Goal: Check status

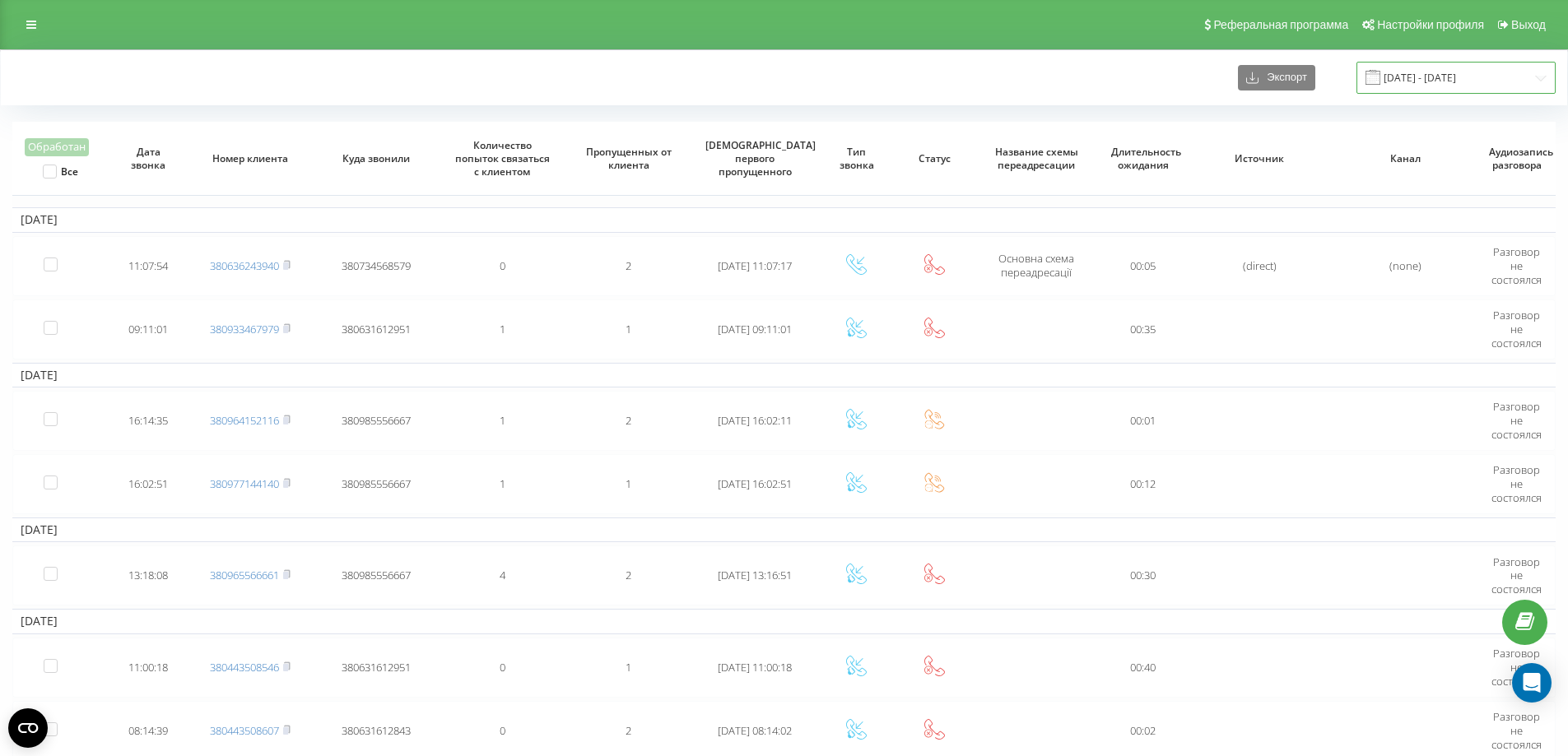
click at [1488, 91] on input "[DATE] - [DATE]" at bounding box center [1456, 77] width 199 height 32
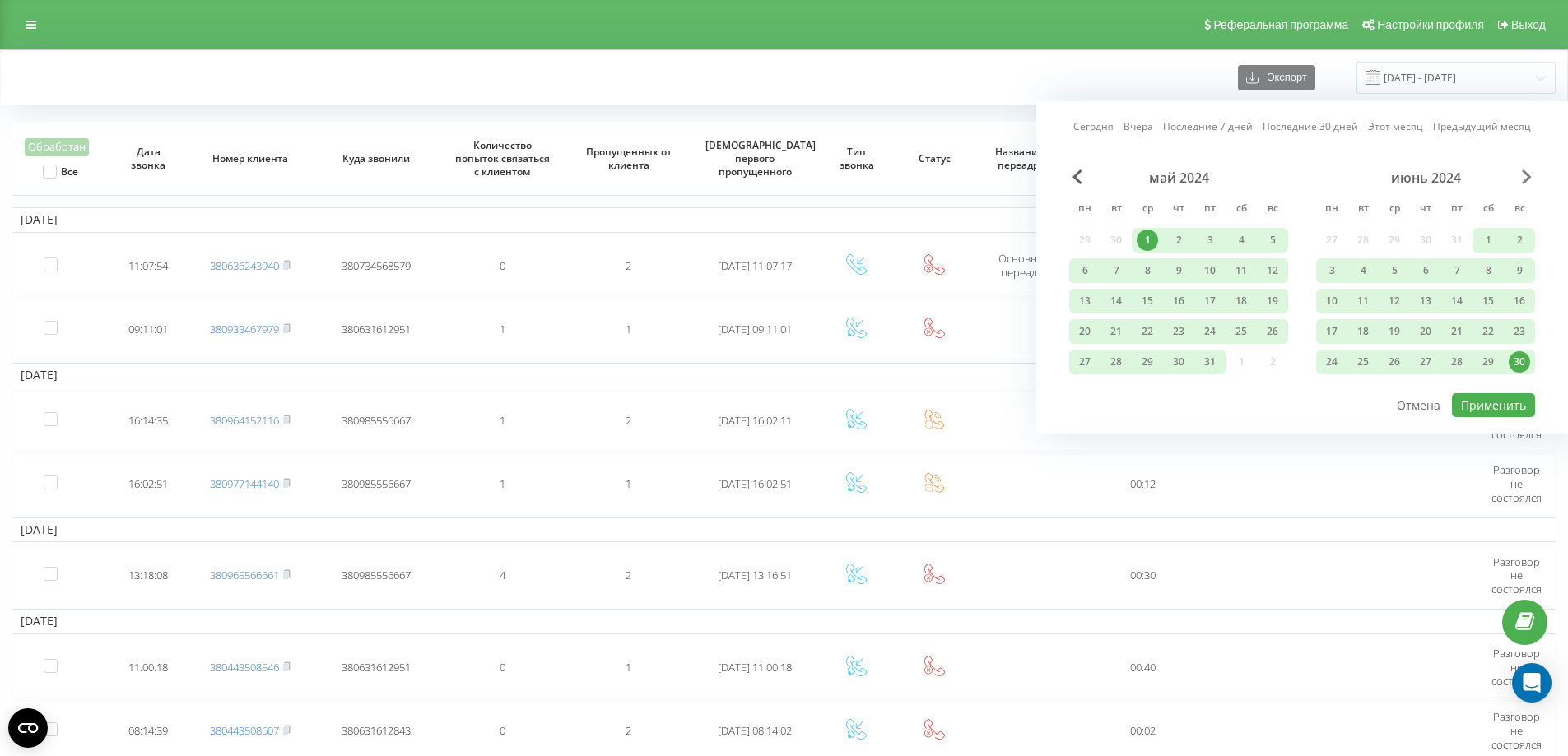
click at [1528, 175] on span "Next Month" at bounding box center [1526, 176] width 9 height 15
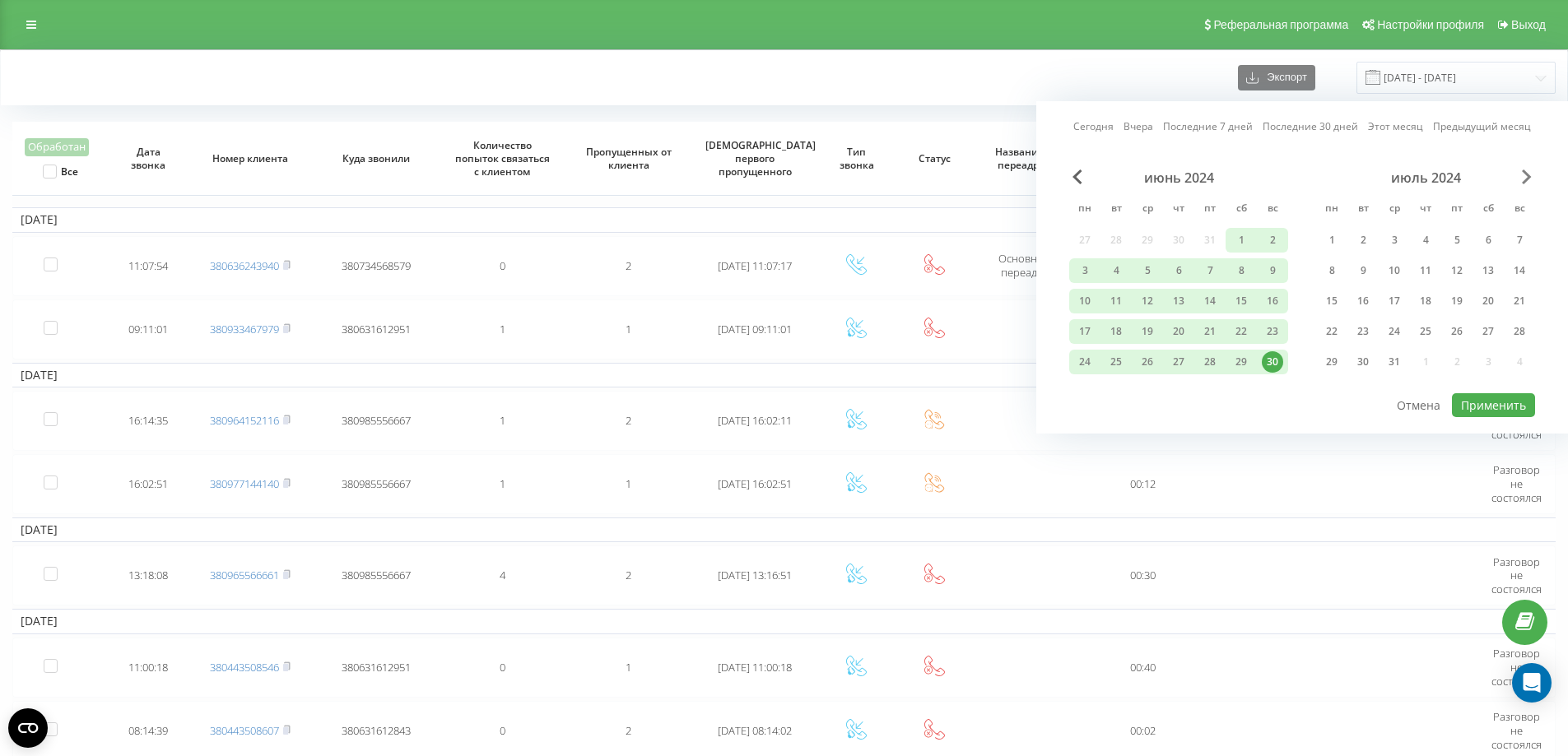
click at [1528, 175] on span "Next Month" at bounding box center [1526, 176] width 9 height 15
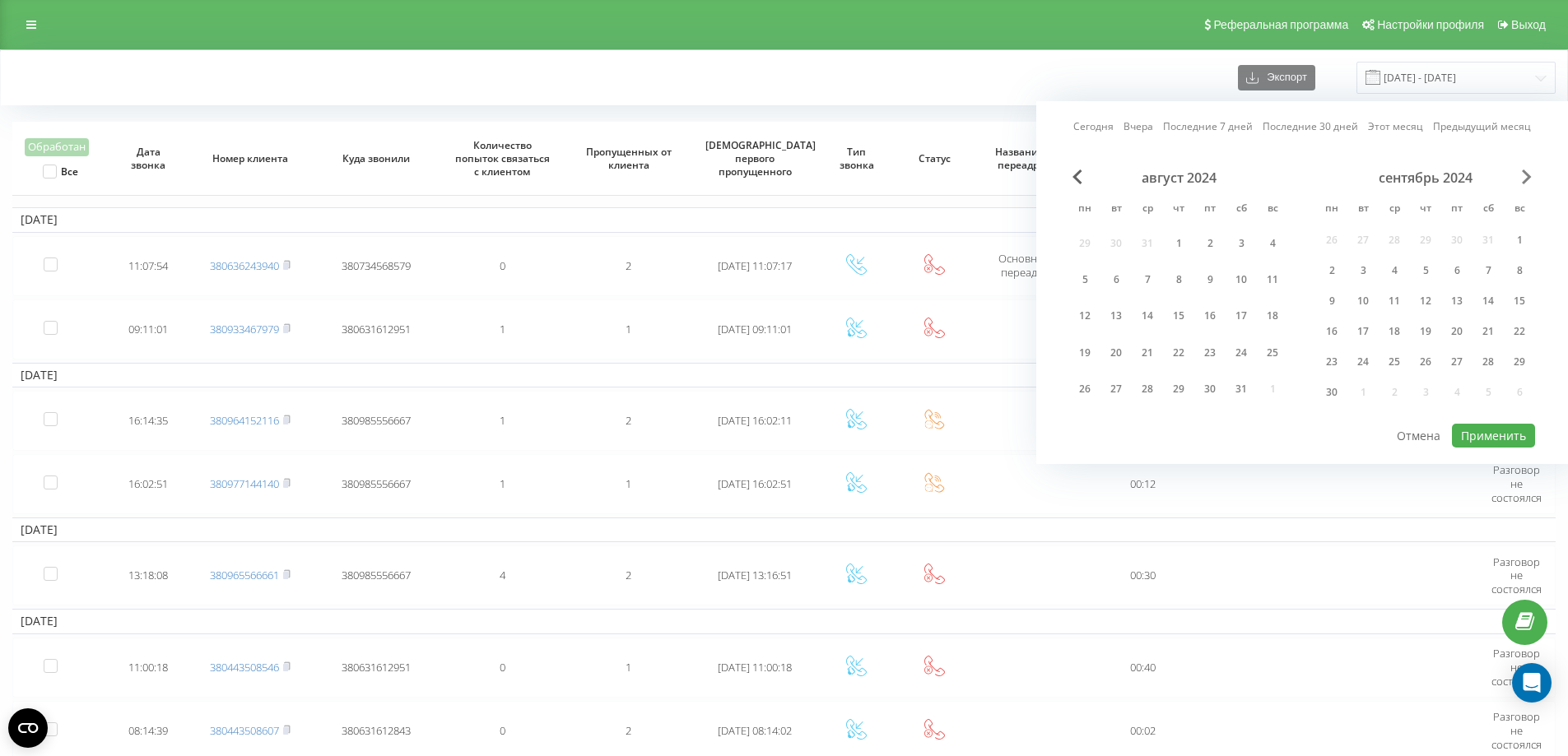
click at [1528, 175] on span "Next Month" at bounding box center [1526, 176] width 9 height 15
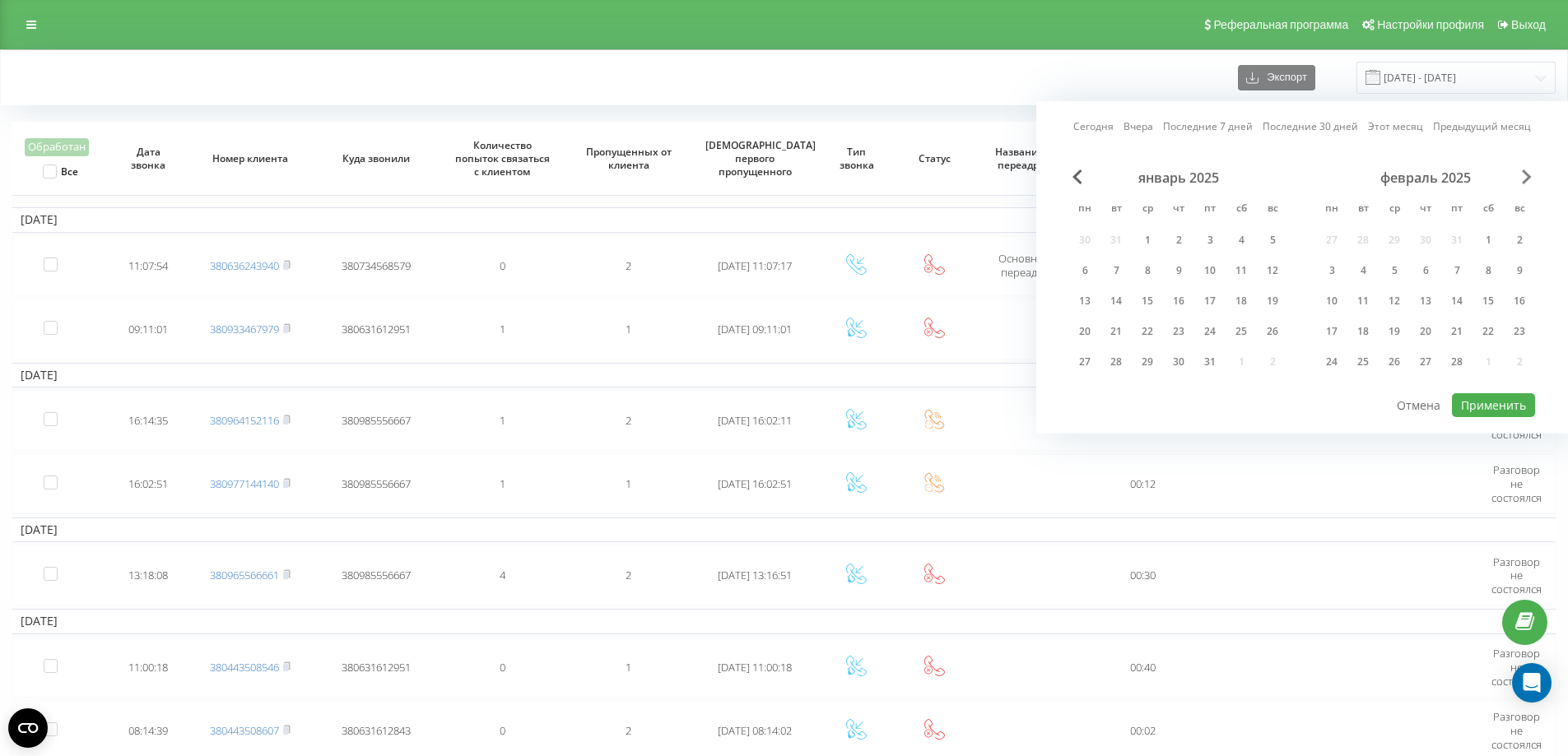
click at [1528, 175] on span "Next Month" at bounding box center [1526, 176] width 9 height 15
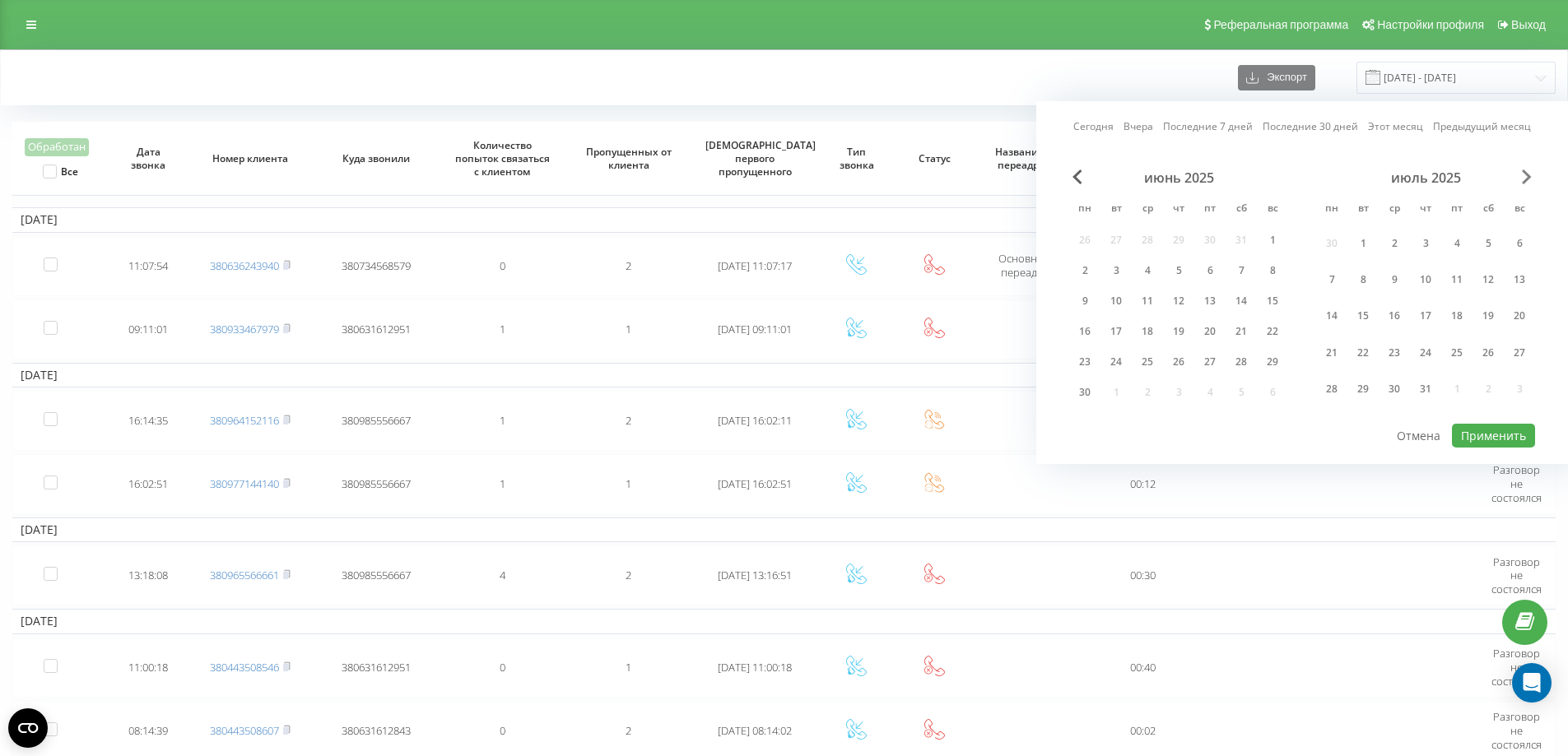
click at [1528, 175] on span "Next Month" at bounding box center [1526, 176] width 9 height 15
click at [1330, 241] on div "1" at bounding box center [1331, 240] width 21 height 21
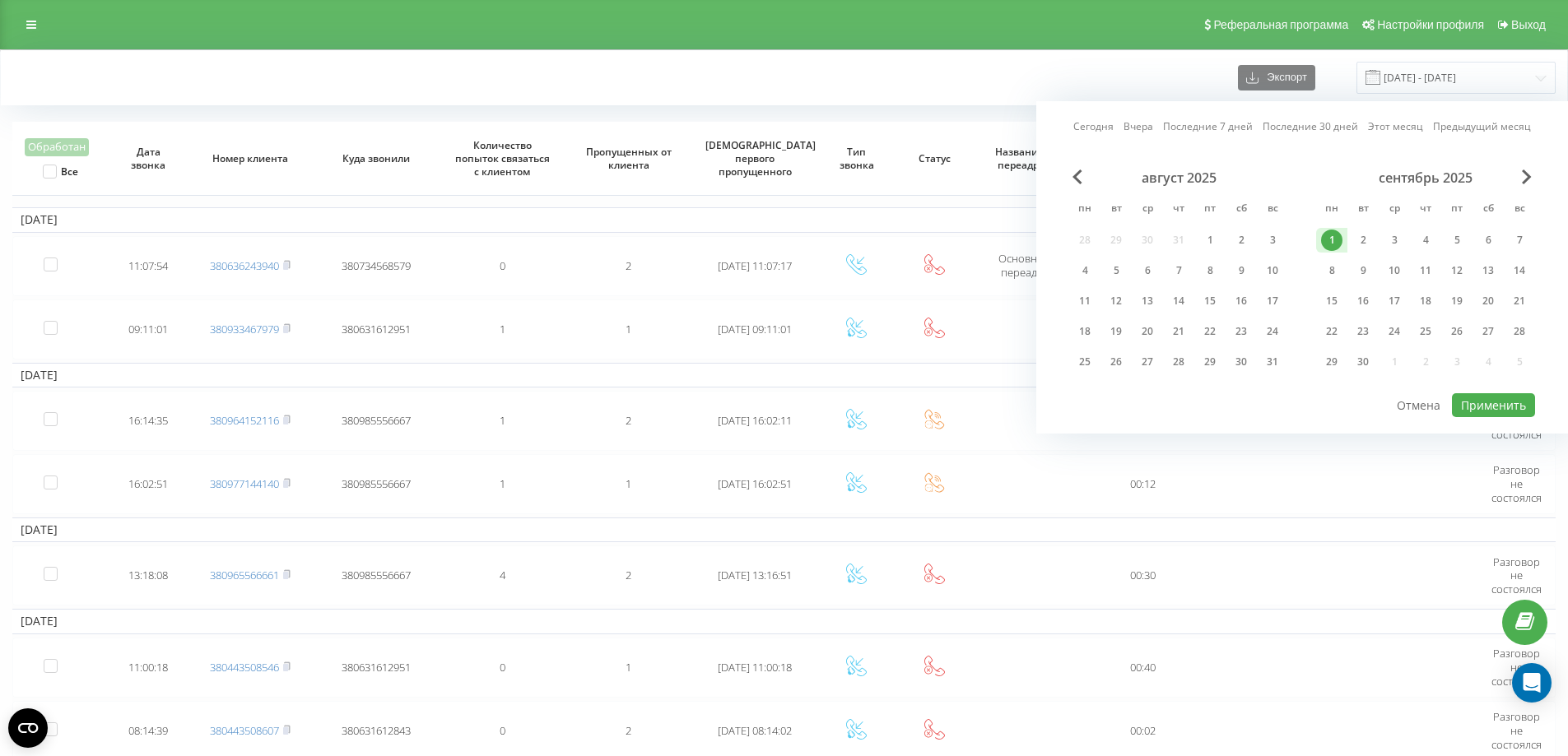
drag, startPoint x: 1366, startPoint y: 356, endPoint x: 1412, endPoint y: 375, distance: 49.8
click at [1368, 358] on div "30" at bounding box center [1363, 362] width 21 height 21
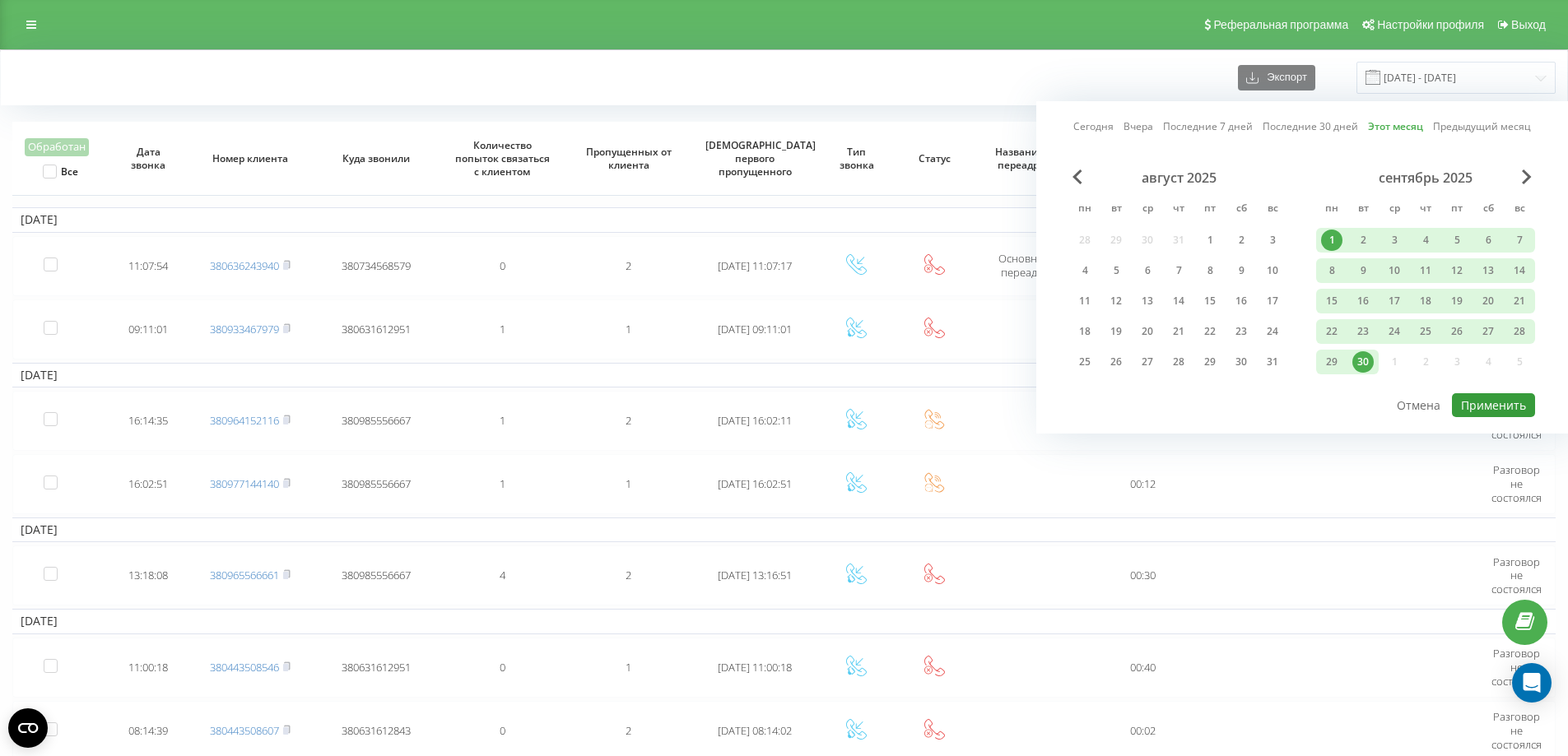
click at [1487, 406] on button "Применить" at bounding box center [1493, 405] width 83 height 24
type input "[DATE] - [DATE]"
